Goal: Task Accomplishment & Management: Complete application form

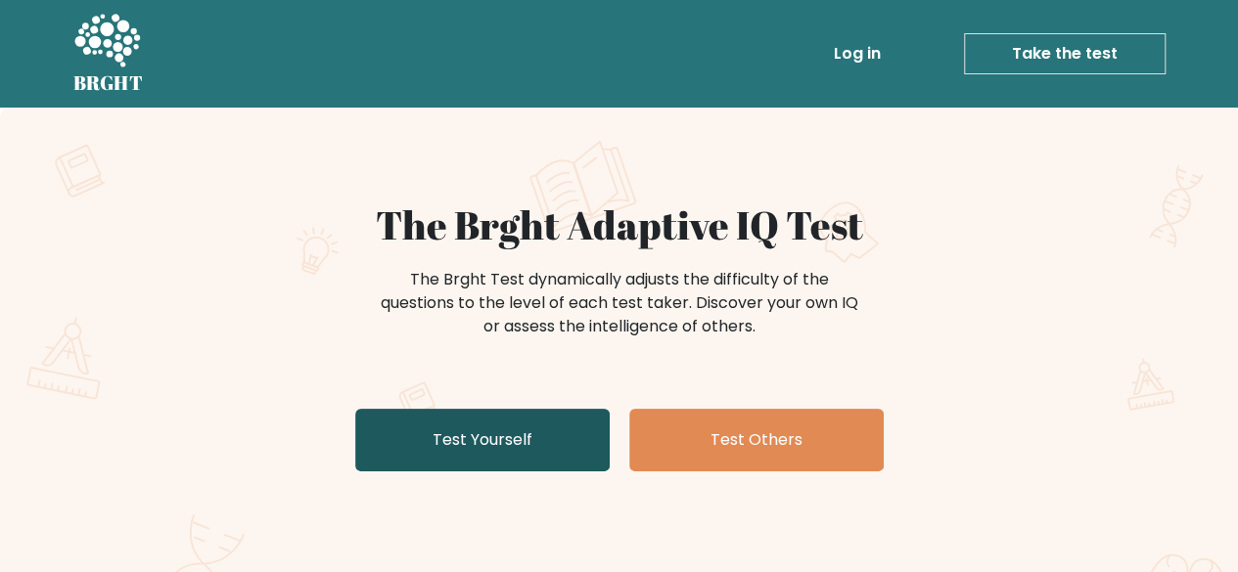
click at [544, 455] on link "Test Yourself" at bounding box center [482, 440] width 254 height 63
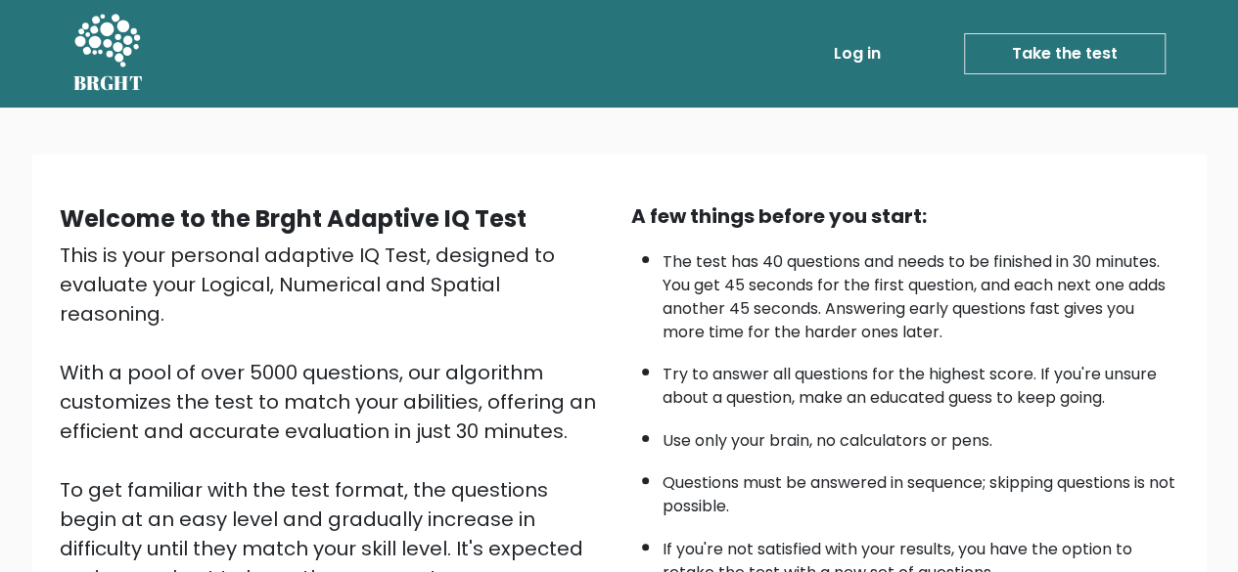
scroll to position [323, 0]
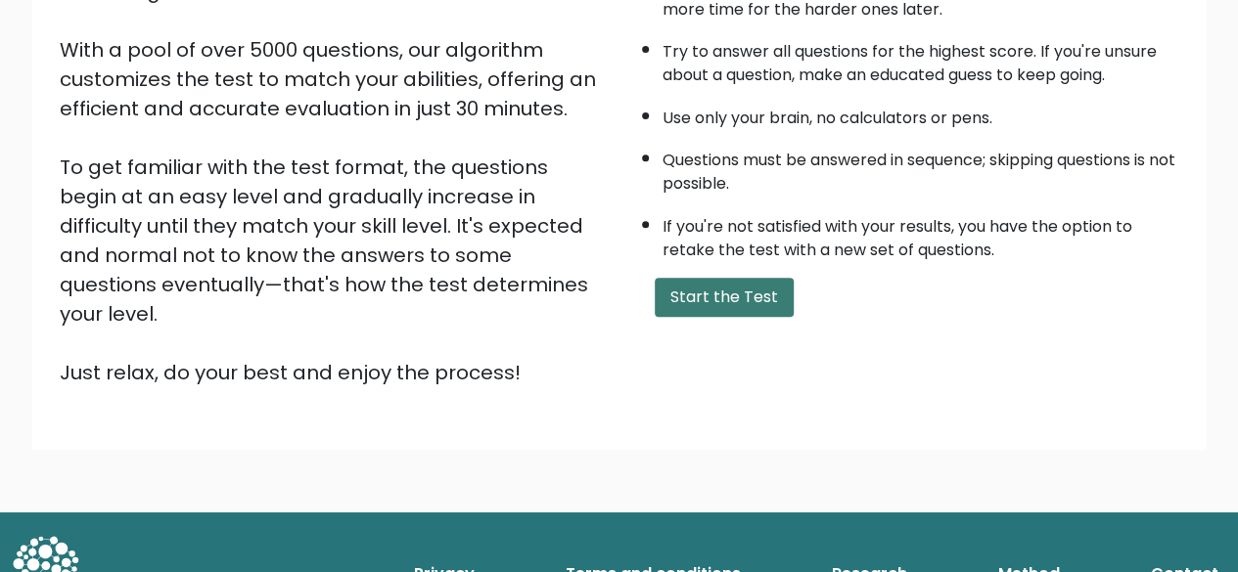
click at [718, 304] on button "Start the Test" at bounding box center [724, 297] width 139 height 39
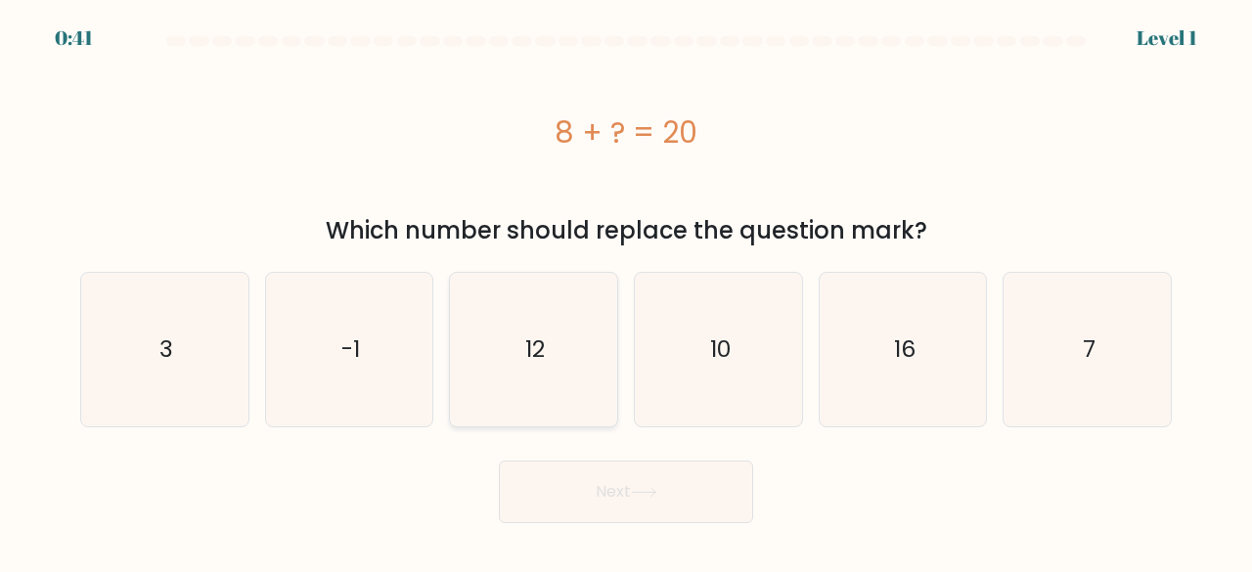
click at [477, 332] on icon "12" at bounding box center [534, 350] width 154 height 154
click at [626, 292] on input "c. 12" at bounding box center [626, 289] width 1 height 5
radio input "true"
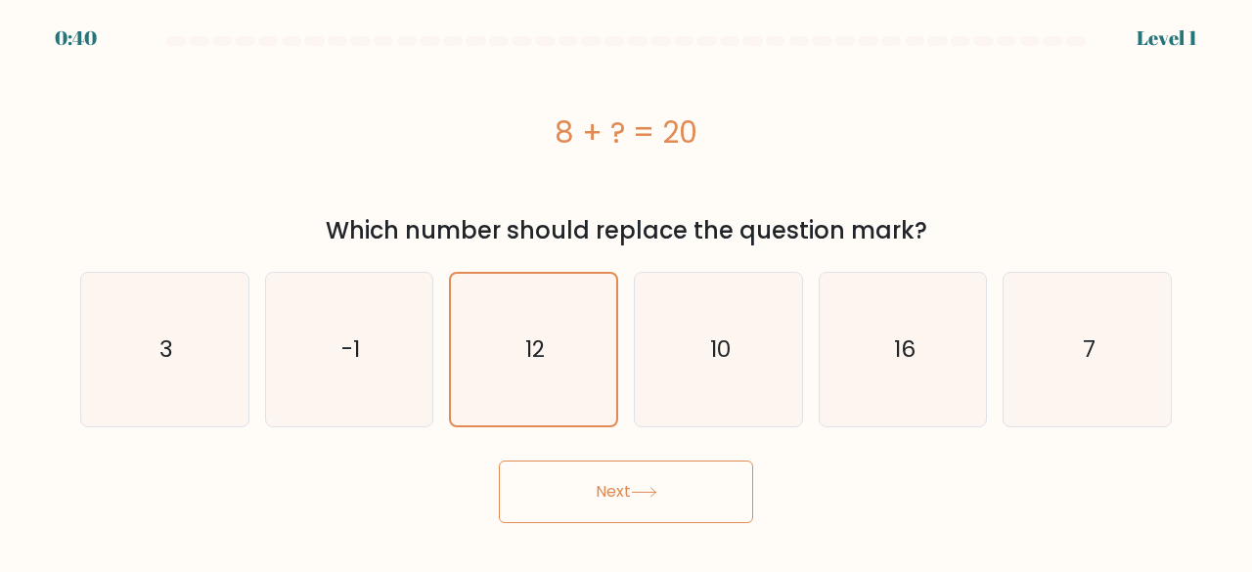
click at [605, 486] on button "Next" at bounding box center [626, 492] width 254 height 63
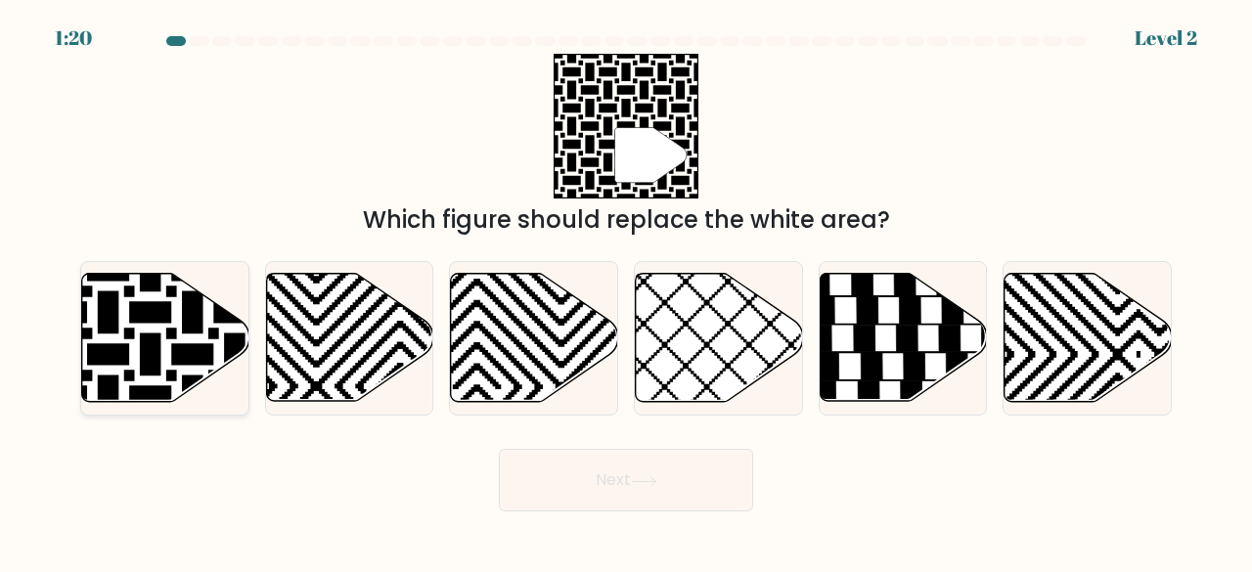
click at [186, 326] on icon at bounding box center [108, 271] width 337 height 337
click at [626, 292] on input "a." at bounding box center [626, 289] width 1 height 5
radio input "true"
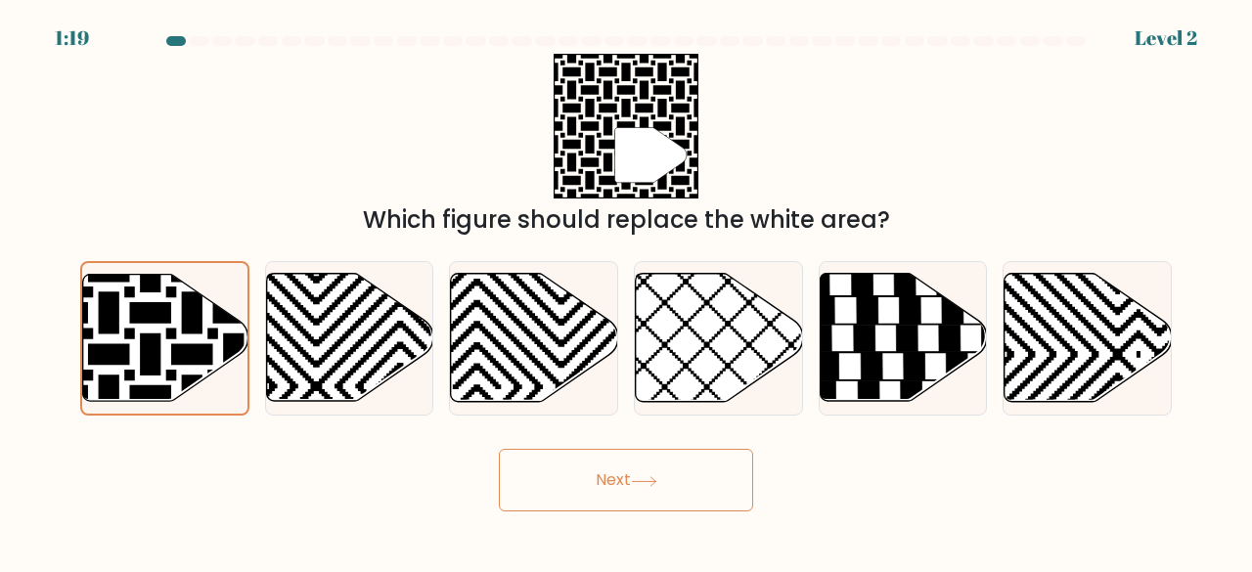
click at [573, 469] on button "Next" at bounding box center [626, 480] width 254 height 63
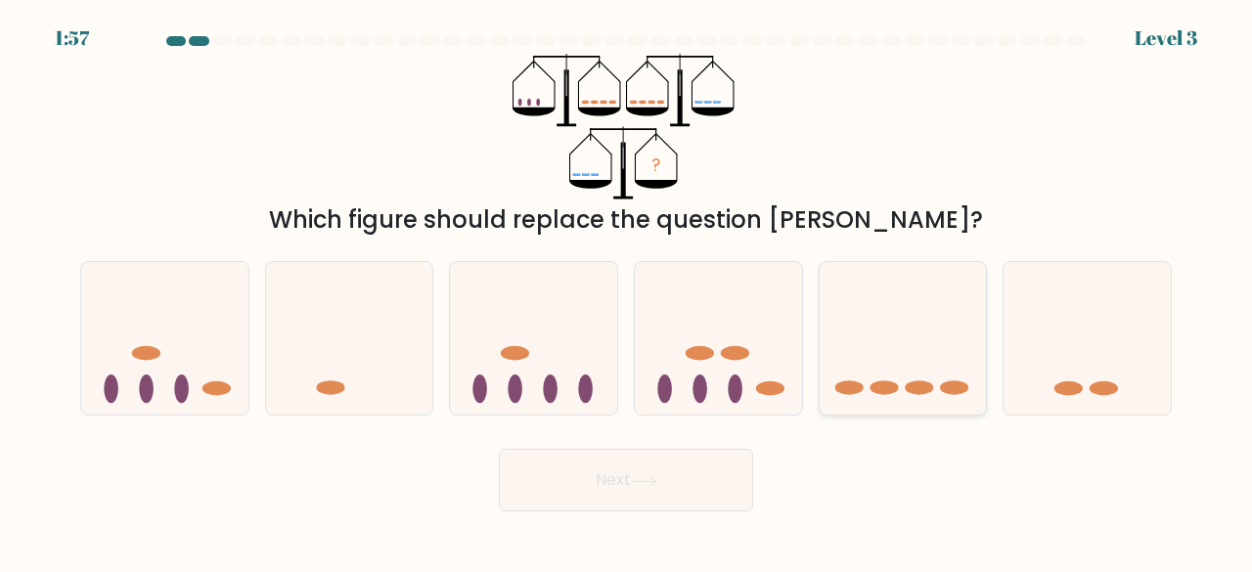
click at [907, 277] on icon at bounding box center [903, 338] width 167 height 138
click at [627, 287] on input "e." at bounding box center [626, 289] width 1 height 5
radio input "true"
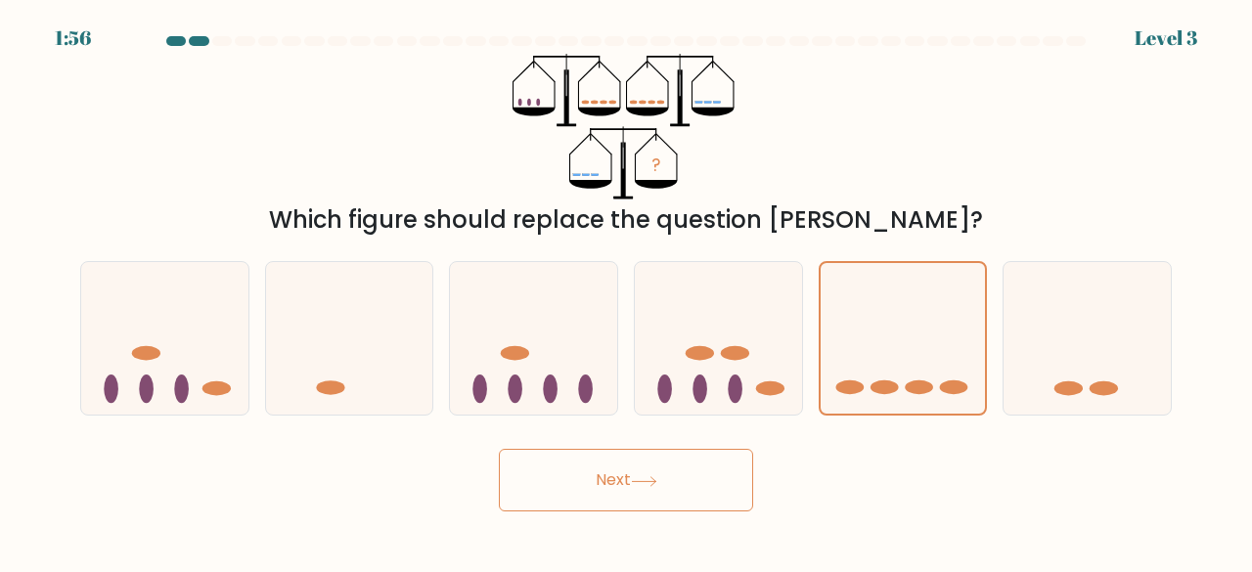
click at [603, 499] on button "Next" at bounding box center [626, 480] width 254 height 63
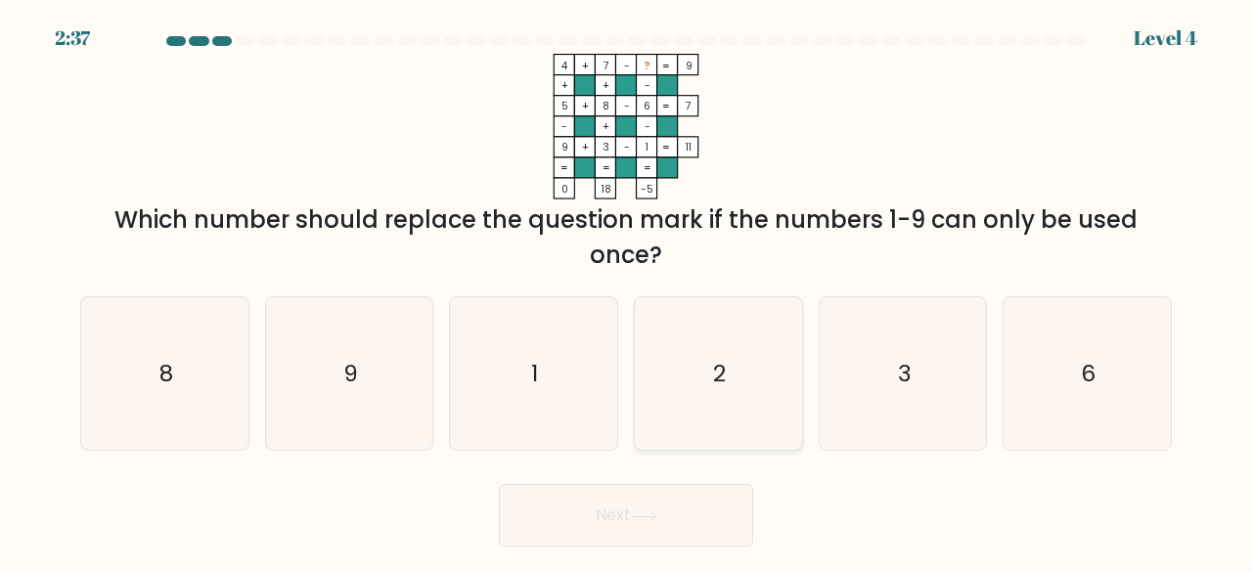
click at [732, 348] on icon "2" at bounding box center [719, 374] width 154 height 154
click at [627, 292] on input "d. 2" at bounding box center [626, 289] width 1 height 5
radio input "true"
click at [670, 516] on button "Next" at bounding box center [626, 515] width 254 height 63
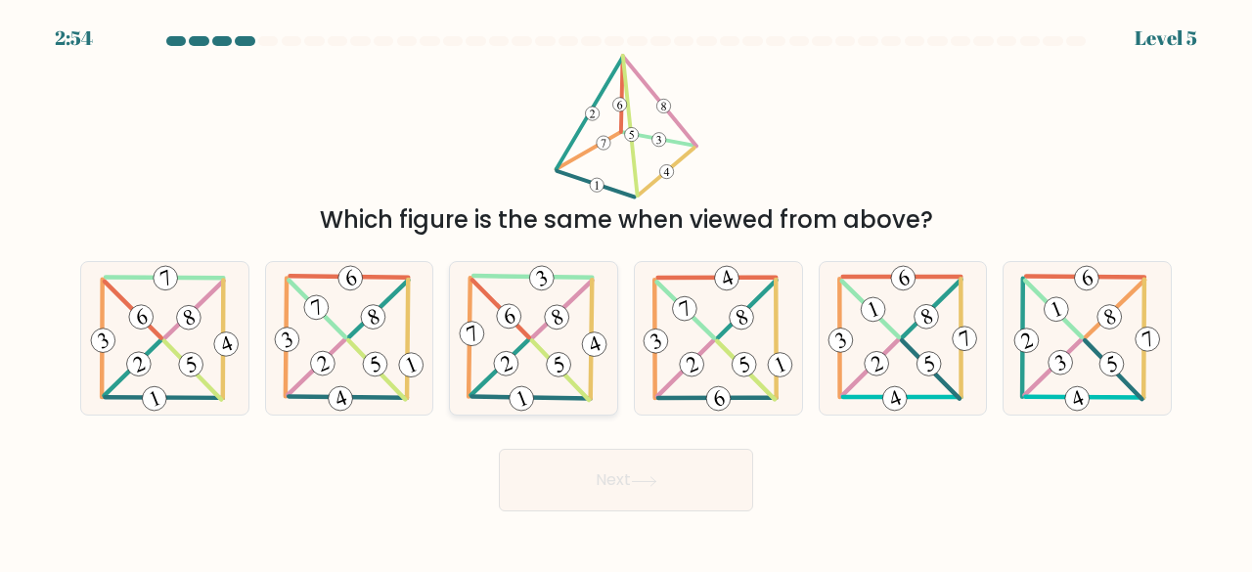
click at [507, 359] on icon at bounding box center [507, 365] width 12 height 16
click at [626, 292] on input "c." at bounding box center [626, 289] width 1 height 5
radio input "true"
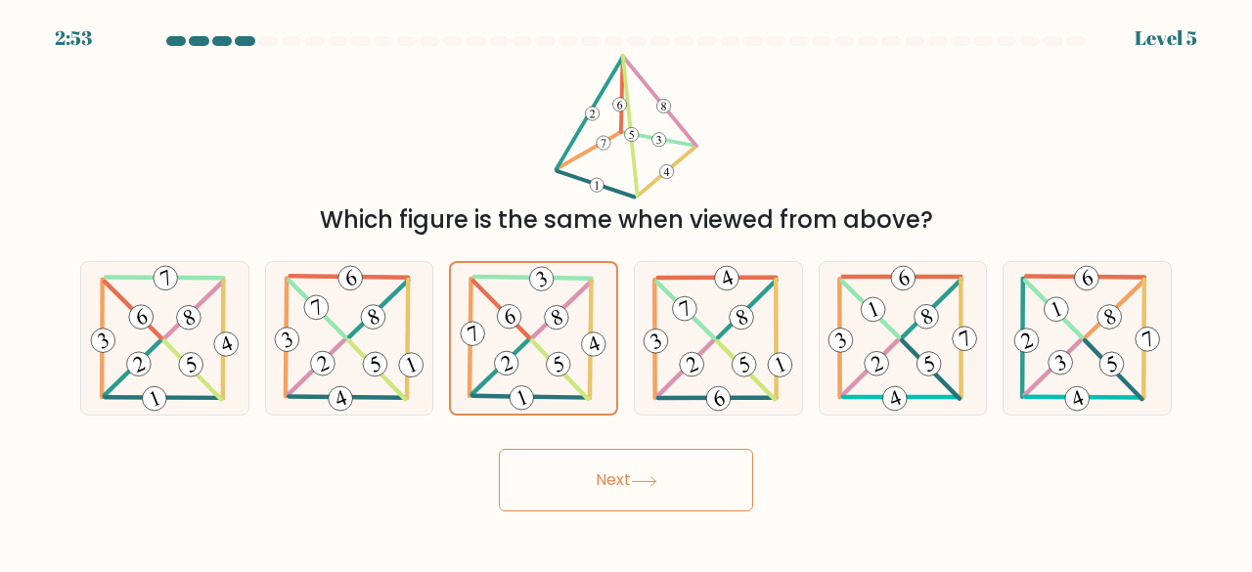
click at [585, 476] on button "Next" at bounding box center [626, 480] width 254 height 63
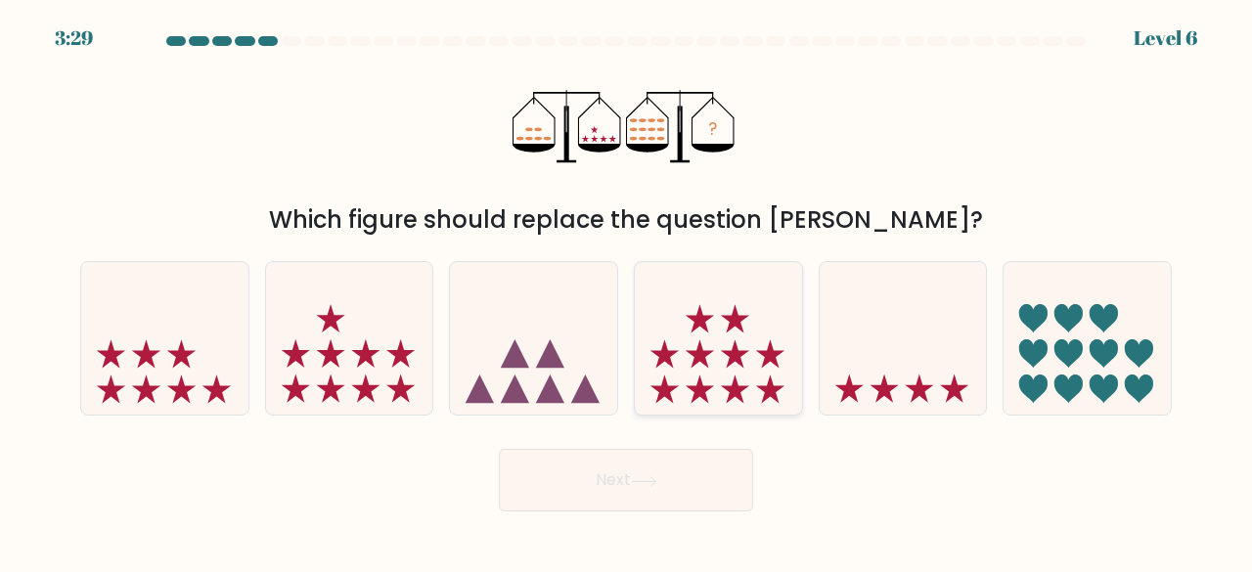
click at [744, 293] on icon at bounding box center [718, 338] width 167 height 138
click at [627, 292] on input "d." at bounding box center [626, 289] width 1 height 5
radio input "true"
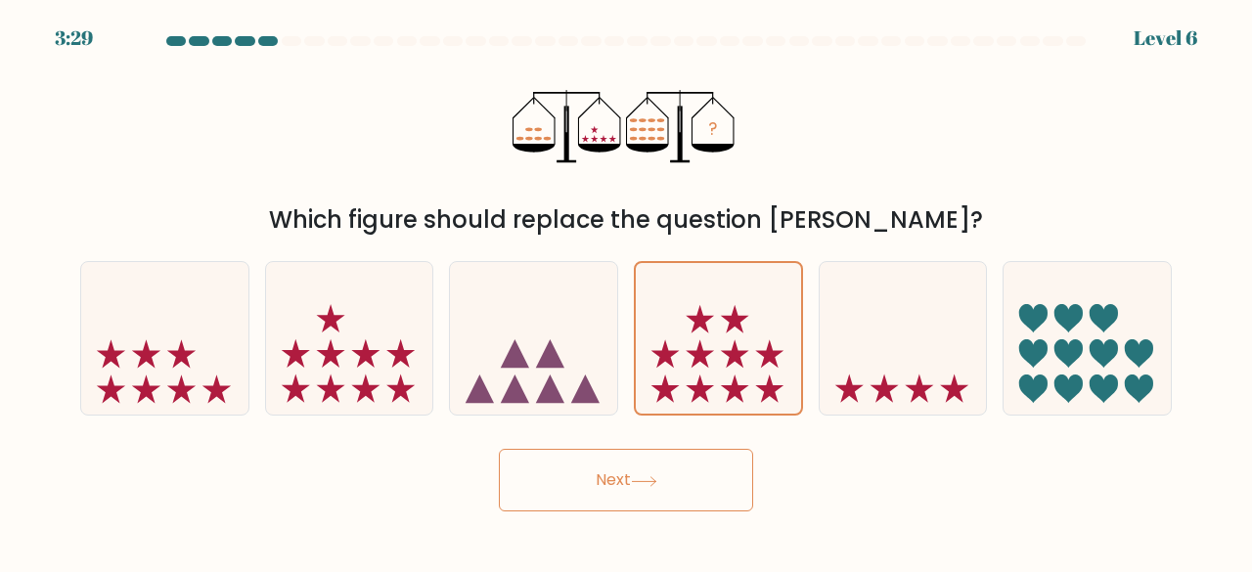
click at [663, 502] on button "Next" at bounding box center [626, 480] width 254 height 63
click at [657, 483] on icon at bounding box center [644, 481] width 26 height 11
click at [565, 481] on button "Next" at bounding box center [626, 480] width 254 height 63
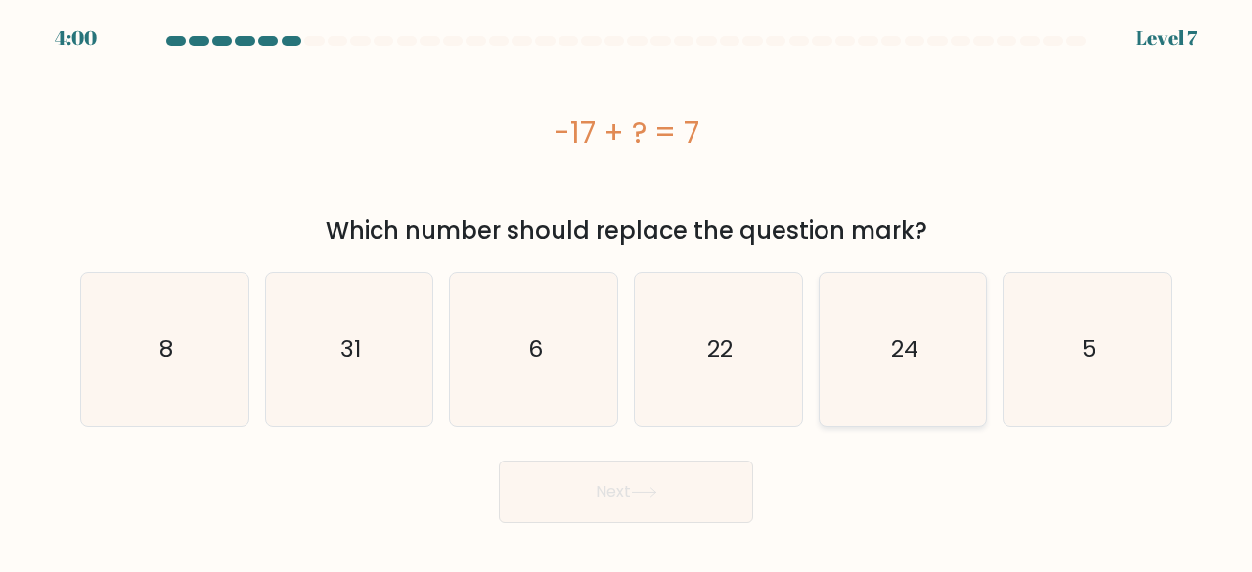
click at [845, 278] on icon "24" at bounding box center [904, 350] width 154 height 154
click at [627, 287] on input "e. 24" at bounding box center [626, 289] width 1 height 5
radio input "true"
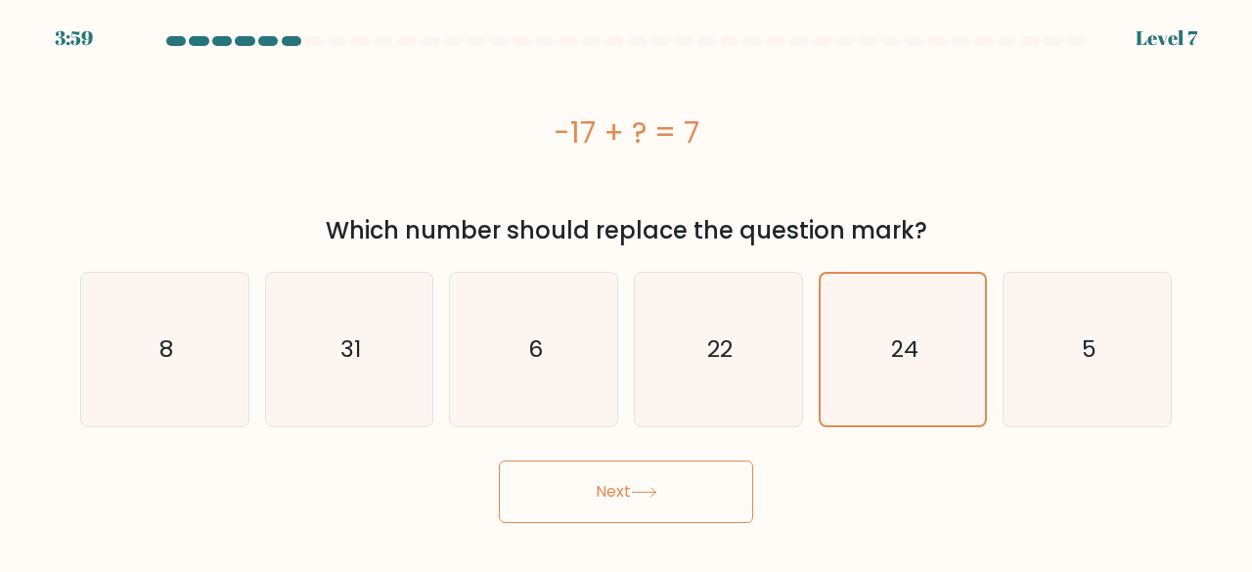
click at [624, 496] on button "Next" at bounding box center [626, 492] width 254 height 63
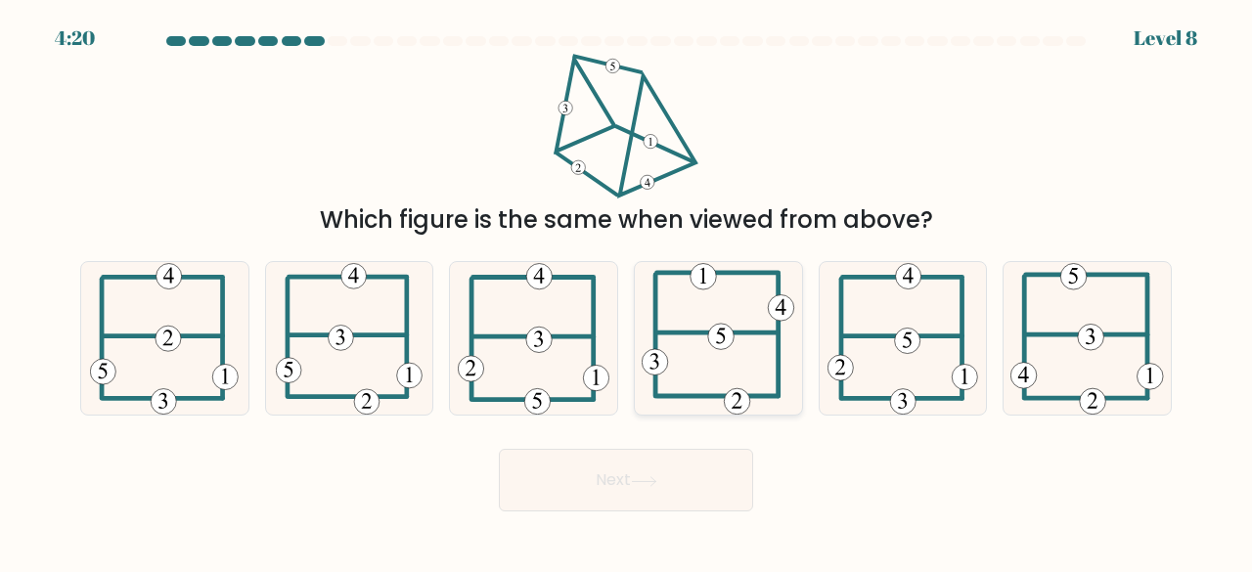
click at [721, 332] on 714 at bounding box center [721, 337] width 26 height 26
click at [627, 292] on input "d." at bounding box center [626, 289] width 1 height 5
radio input "true"
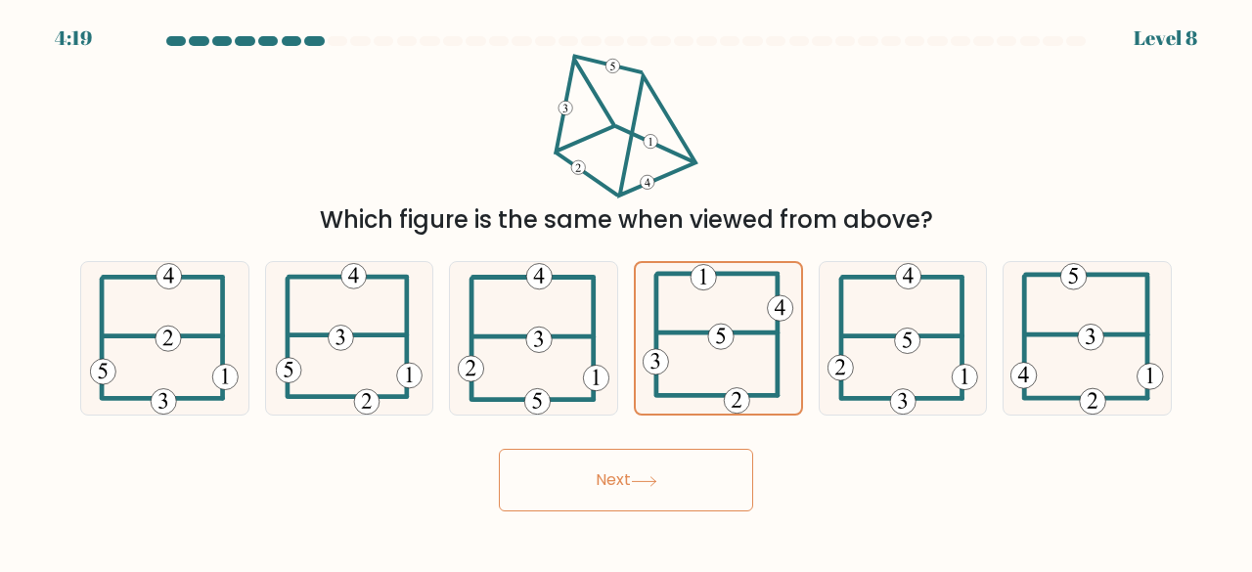
click at [648, 473] on button "Next" at bounding box center [626, 480] width 254 height 63
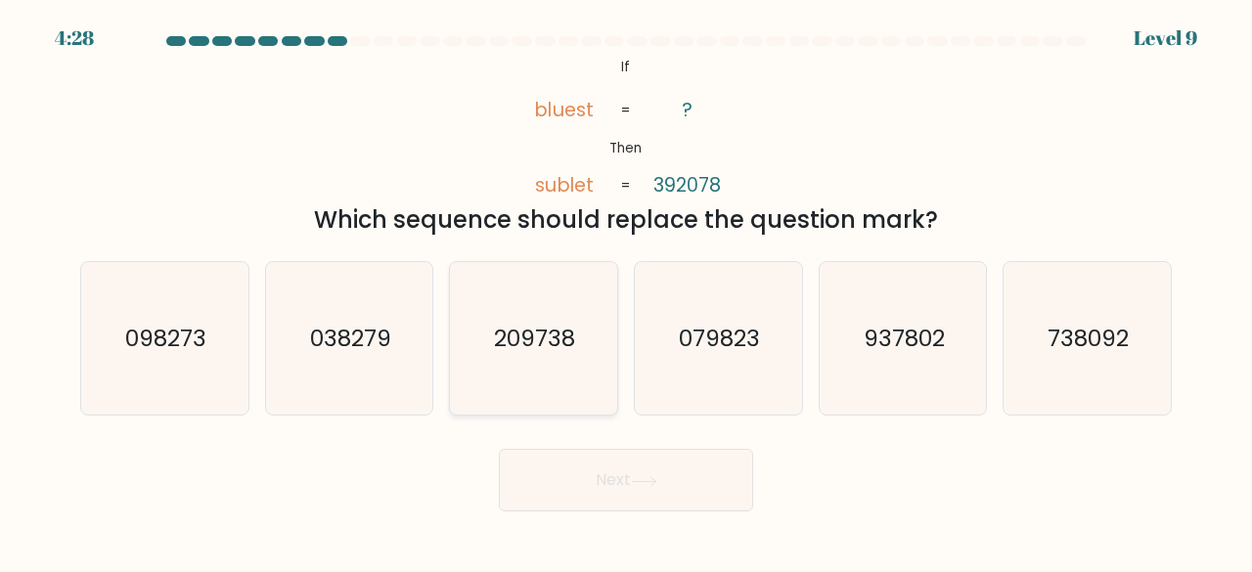
click at [560, 324] on text "209738" at bounding box center [535, 338] width 81 height 32
click at [626, 292] on input "c. 209738" at bounding box center [626, 289] width 1 height 5
radio input "true"
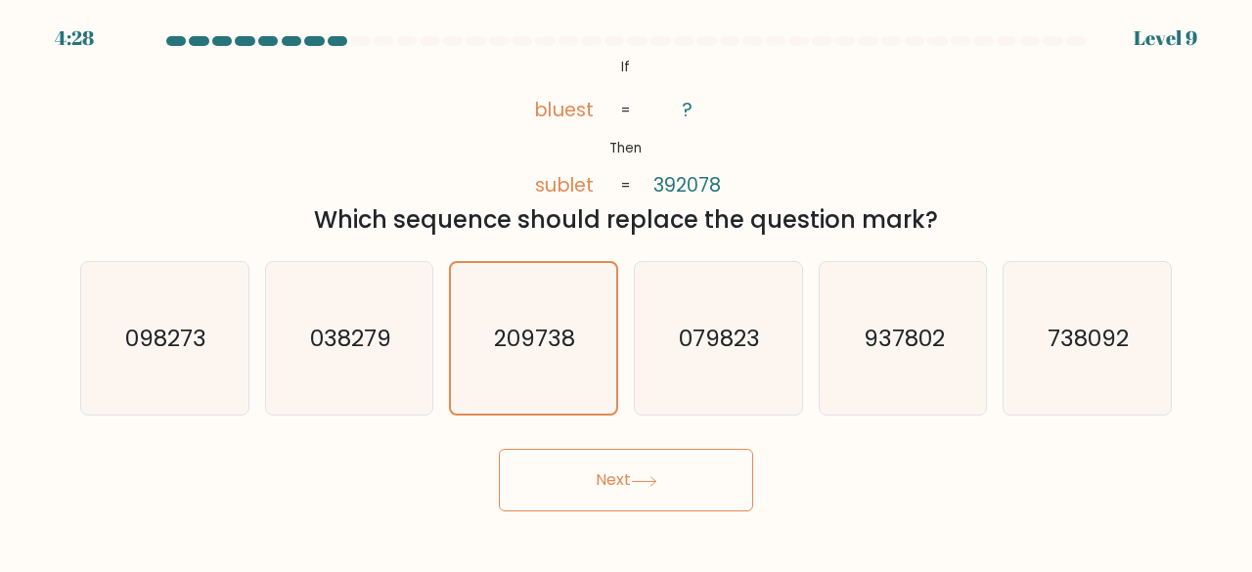
click at [585, 436] on form "If ?" at bounding box center [626, 274] width 1252 height 476
click at [585, 465] on button "Next" at bounding box center [626, 480] width 254 height 63
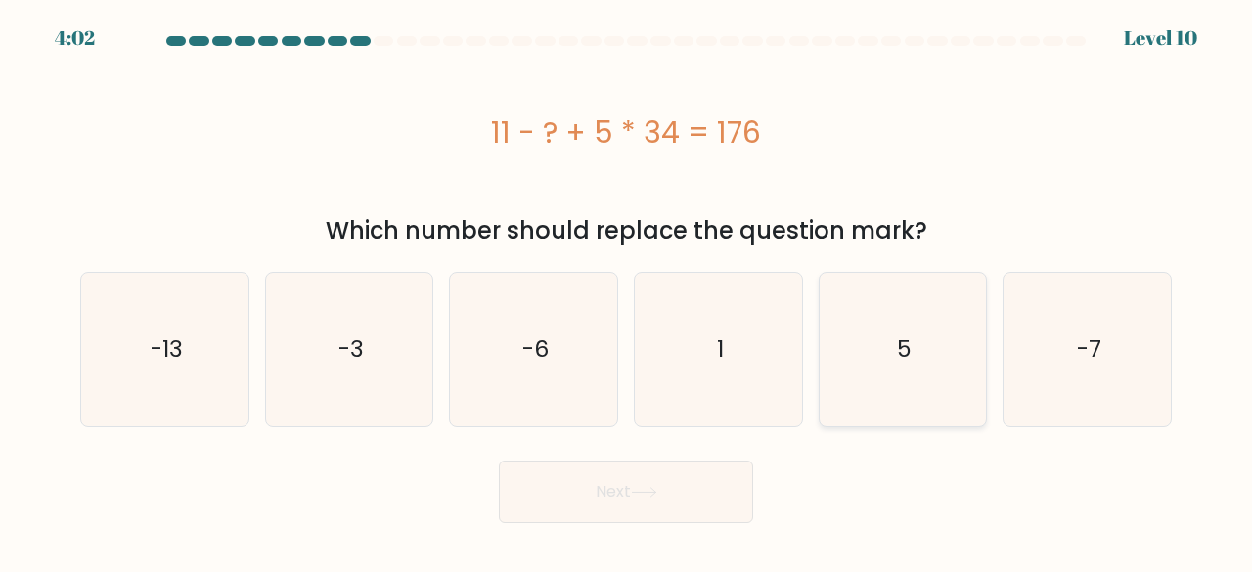
click at [867, 316] on icon "5" at bounding box center [904, 350] width 154 height 154
click at [627, 292] on input "e. 5" at bounding box center [626, 289] width 1 height 5
radio input "true"
click at [653, 506] on button "Next" at bounding box center [626, 492] width 254 height 63
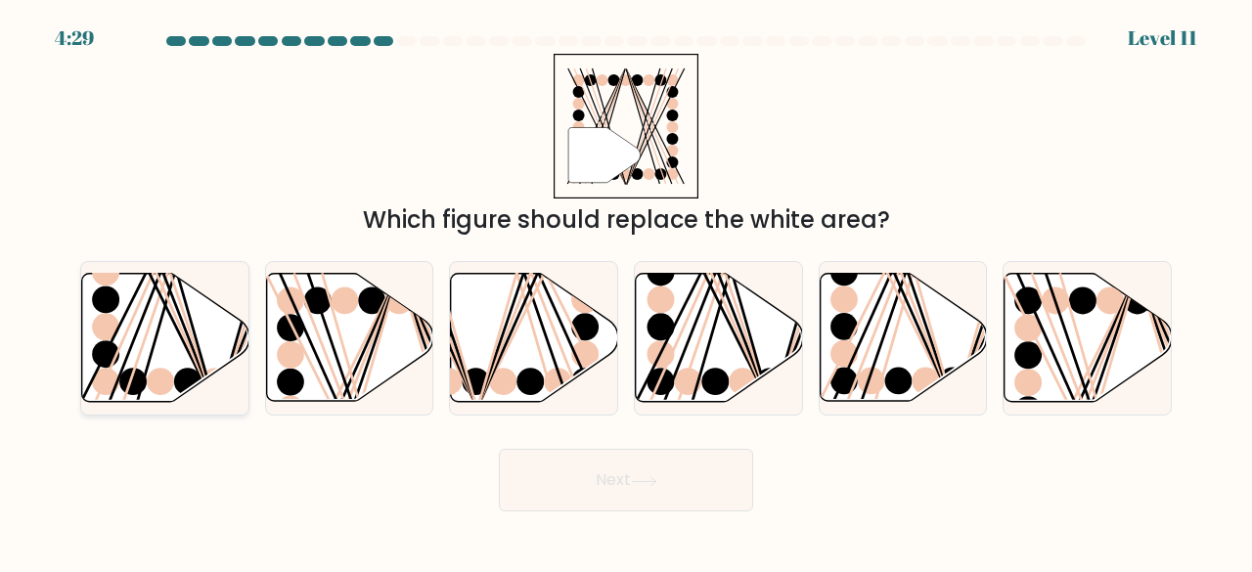
click at [241, 346] on line at bounding box center [270, 271] width 106 height 269
click at [626, 292] on input "a." at bounding box center [626, 289] width 1 height 5
radio input "true"
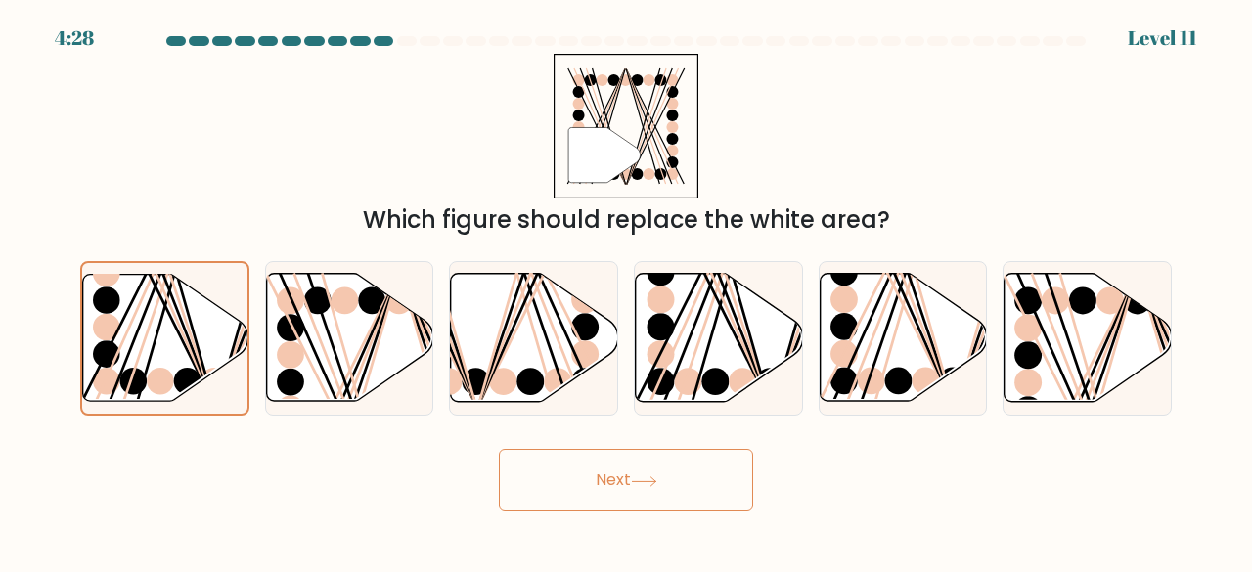
click at [583, 490] on button "Next" at bounding box center [626, 480] width 254 height 63
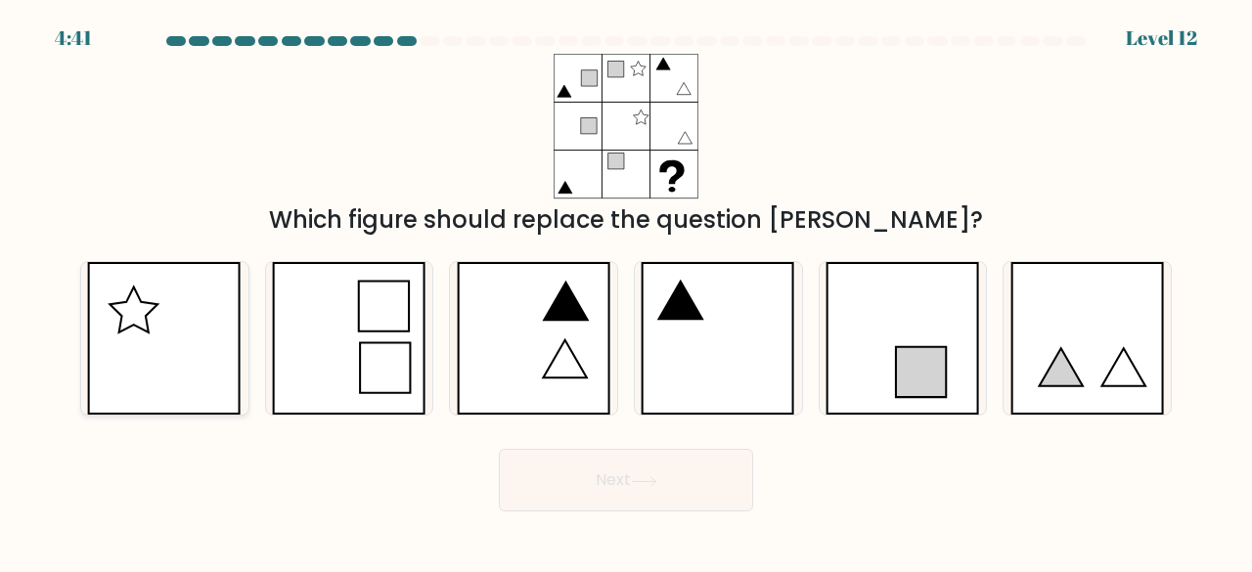
click at [209, 341] on icon at bounding box center [164, 339] width 155 height 154
click at [626, 292] on input "a." at bounding box center [626, 289] width 1 height 5
radio input "true"
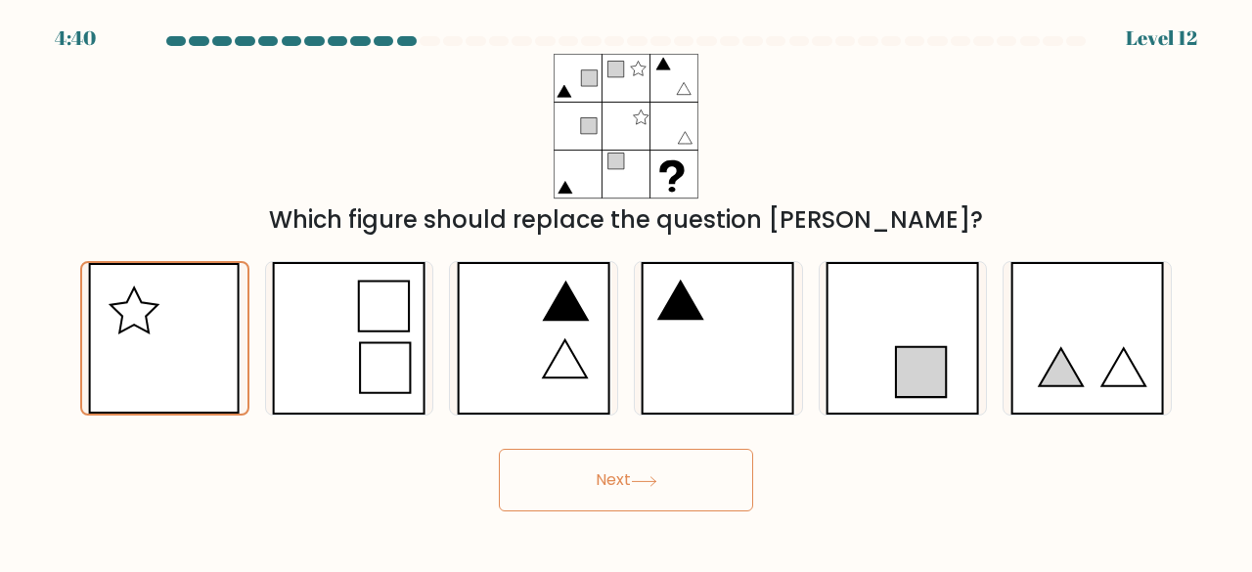
click at [561, 480] on button "Next" at bounding box center [626, 480] width 254 height 63
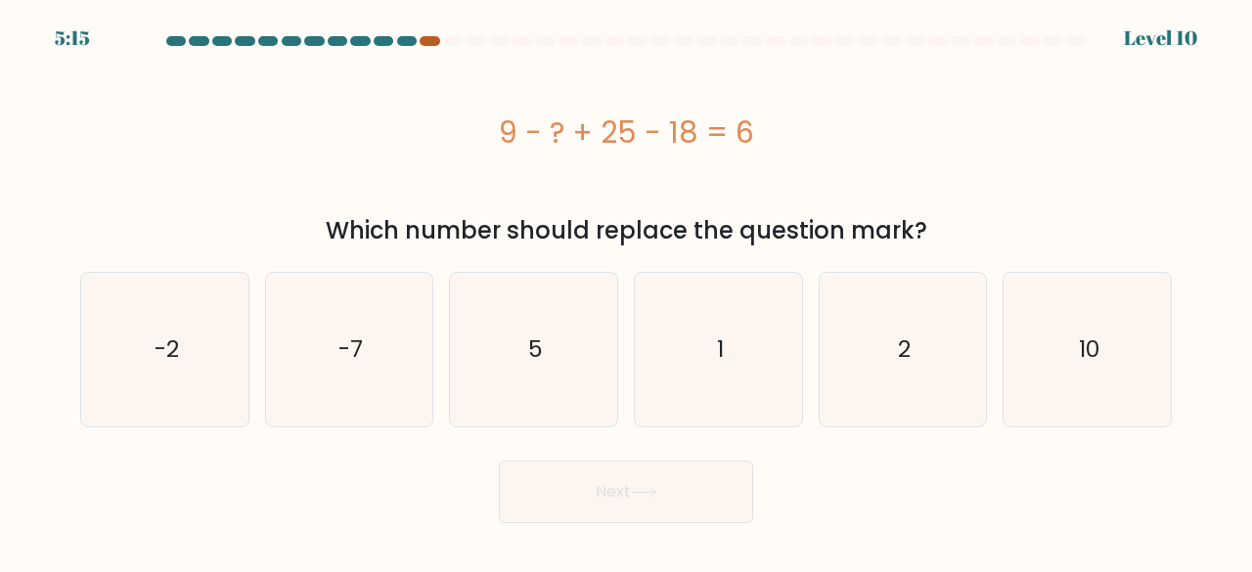
click at [427, 42] on div at bounding box center [625, 45] width 1115 height 18
